Goal: Task Accomplishment & Management: Use online tool/utility

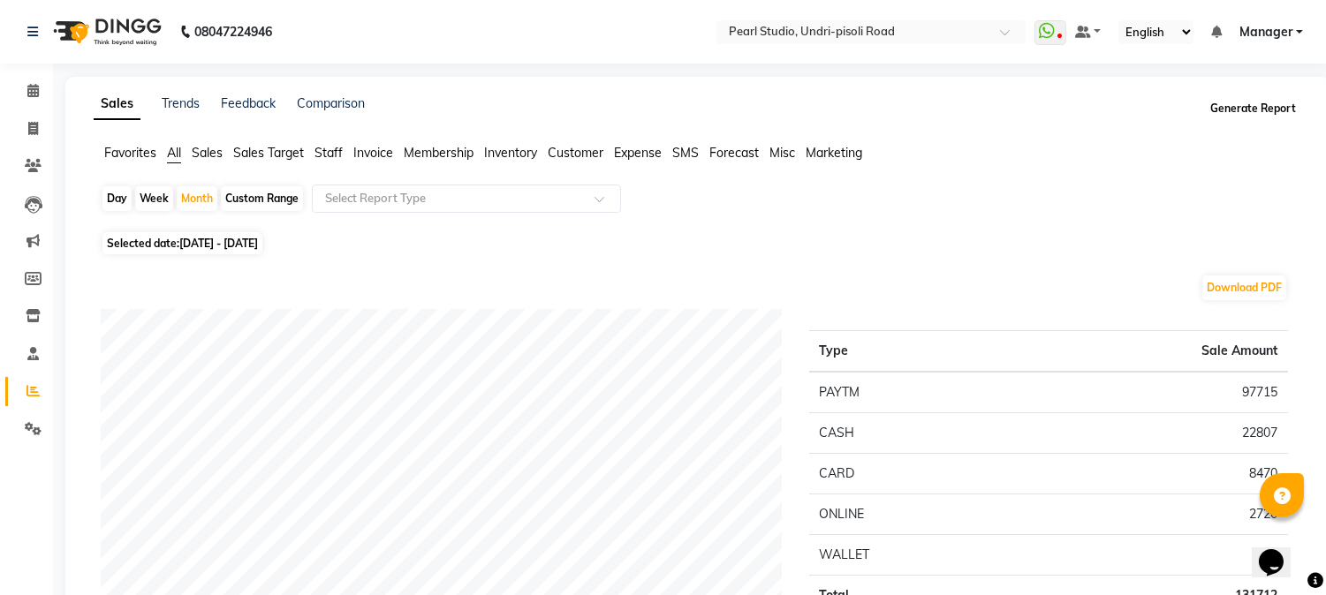
click at [1251, 100] on button "Generate Report" at bounding box center [1253, 108] width 94 height 25
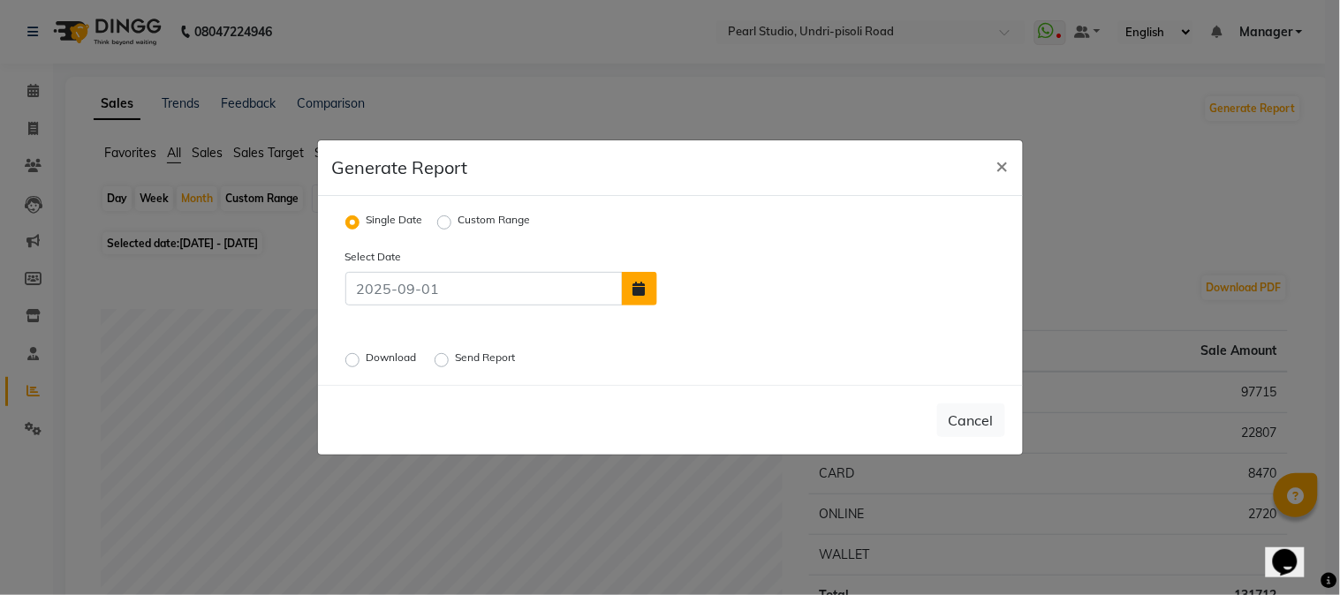
click at [649, 283] on button "button" at bounding box center [639, 289] width 35 height 34
select select "9"
select select "2025"
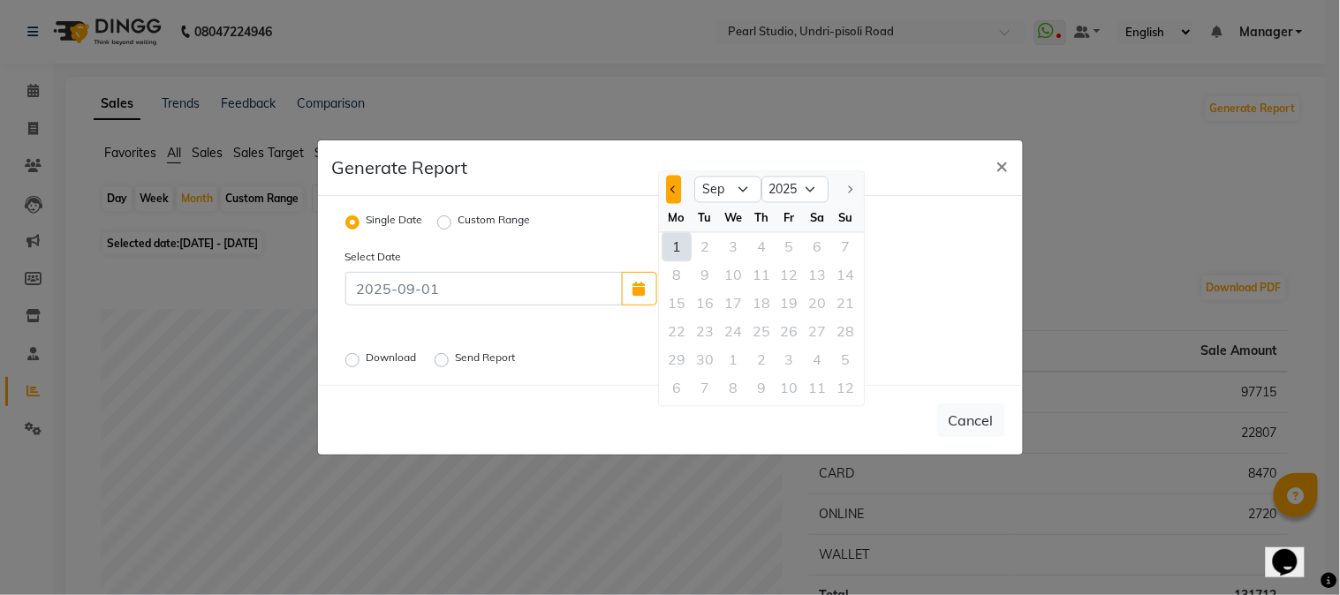
click at [673, 187] on span "Previous month" at bounding box center [673, 188] width 7 height 7
select select "8"
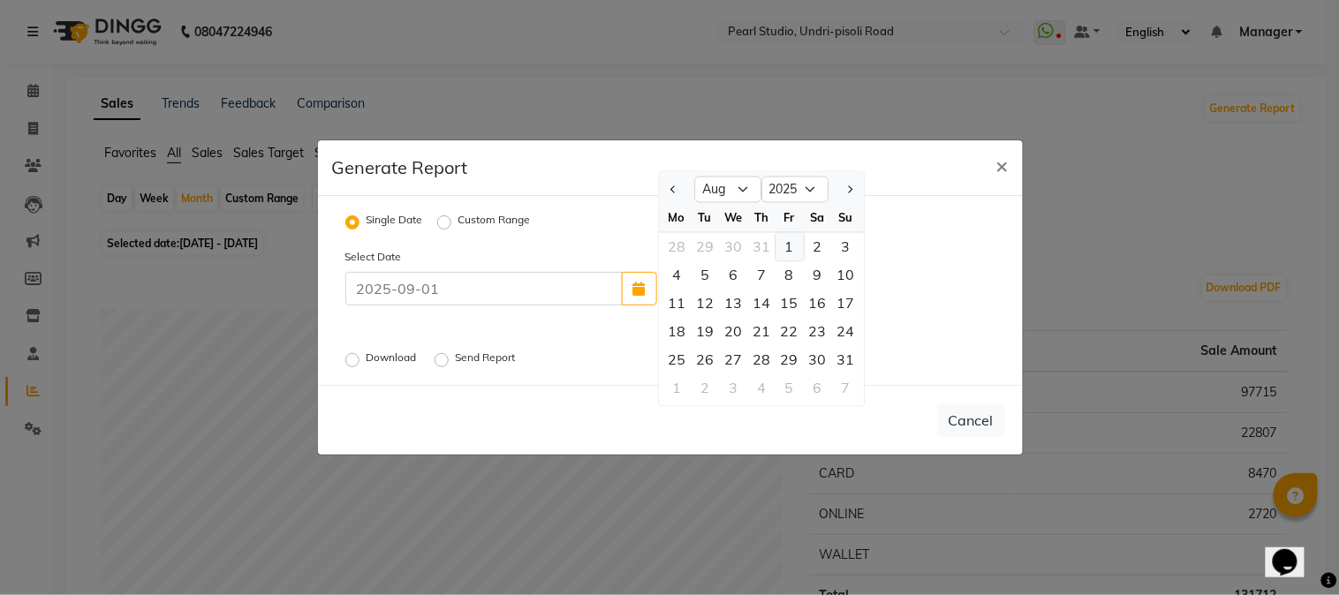
click at [793, 242] on div "1" at bounding box center [789, 247] width 28 height 28
type input "[DATE]"
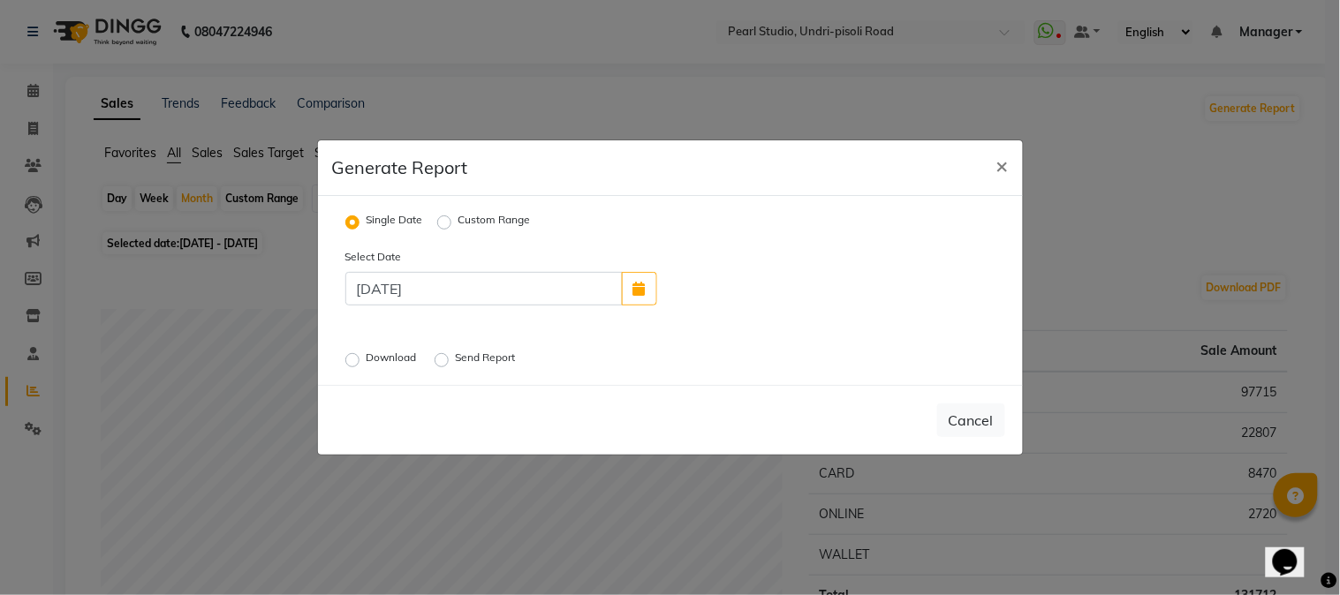
click at [458, 227] on label "Custom Range" at bounding box center [494, 222] width 72 height 21
click at [443, 227] on input "Custom Range" at bounding box center [447, 222] width 12 height 12
radio input "true"
select select "9"
select select "2025"
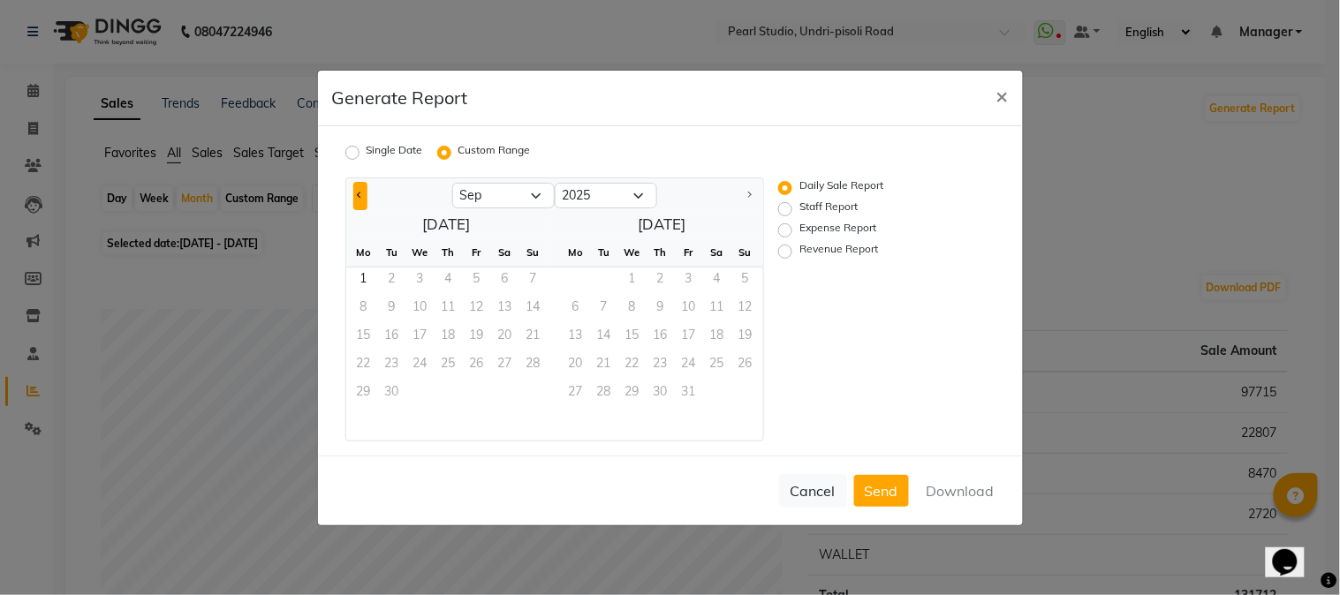
click at [363, 194] on span "Previous month" at bounding box center [360, 195] width 6 height 6
select select "8"
click at [480, 268] on span "1" at bounding box center [477, 282] width 28 height 28
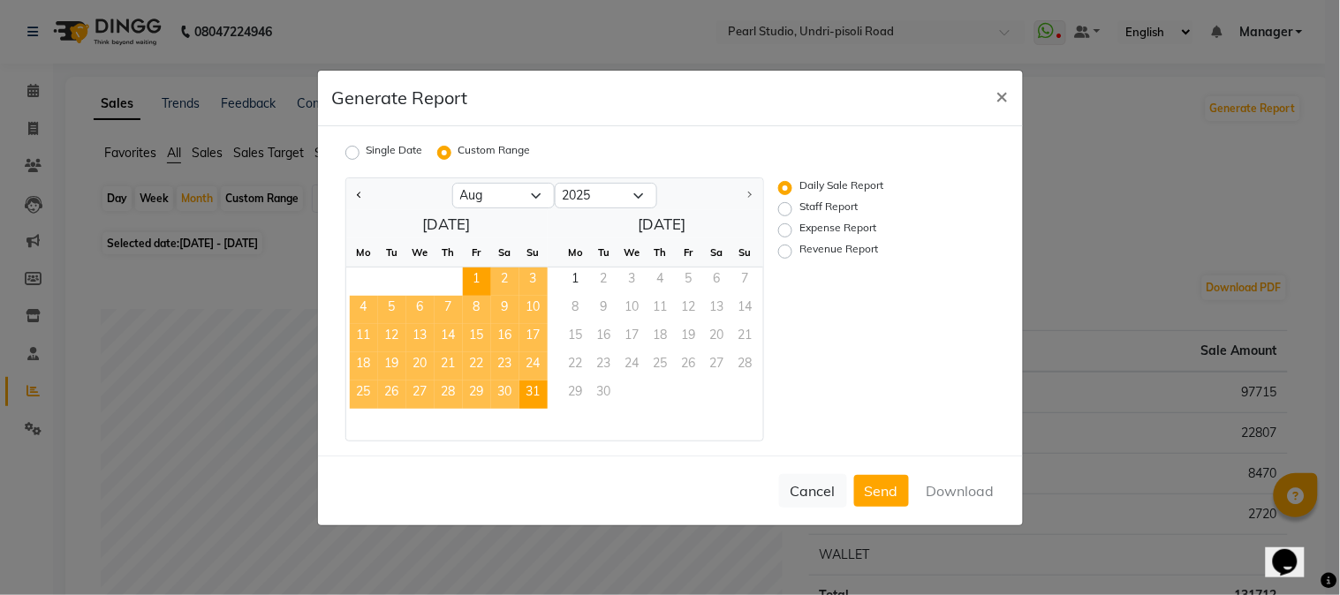
click at [533, 389] on span "31" at bounding box center [533, 395] width 28 height 28
click at [952, 483] on button "Download" at bounding box center [960, 491] width 89 height 32
click at [1005, 98] on span "×" at bounding box center [1002, 95] width 12 height 26
